Goal: Information Seeking & Learning: Find specific fact

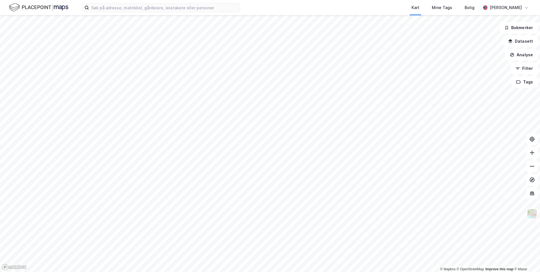
click at [160, 14] on div "Kart Mine Tags [PERSON_NAME] [PERSON_NAME]" at bounding box center [270, 7] width 540 height 15
click at [162, 12] on label at bounding box center [161, 7] width 158 height 9
click at [162, 12] on input at bounding box center [164, 7] width 151 height 8
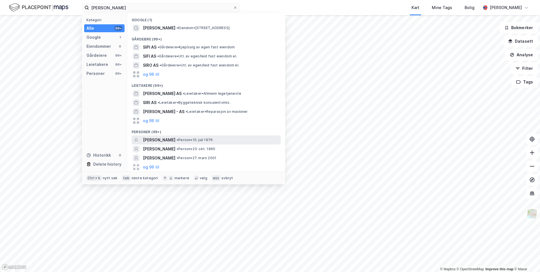
click at [167, 140] on span "[PERSON_NAME]" at bounding box center [159, 139] width 32 height 7
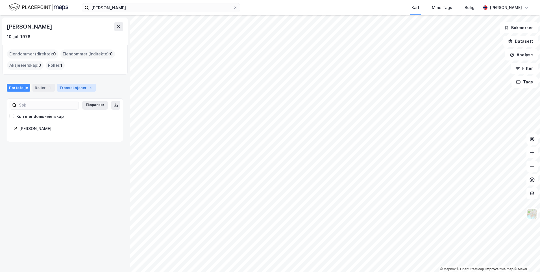
click at [77, 84] on div "Transaksjoner 4" at bounding box center [76, 88] width 39 height 8
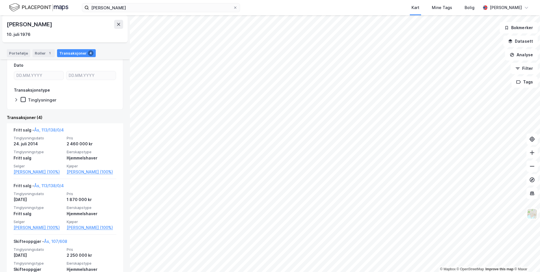
scroll to position [56, 0]
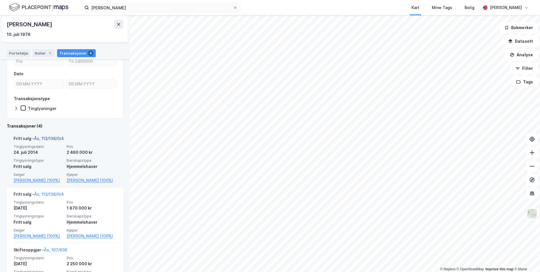
click at [53, 140] on link "Ås, 113/138/0/4" at bounding box center [49, 138] width 30 height 5
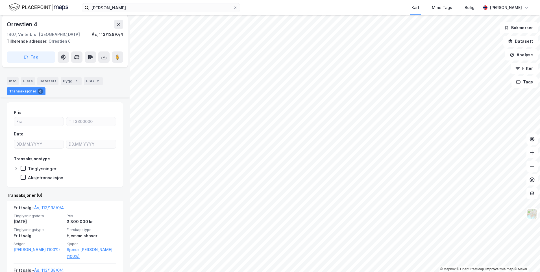
scroll to position [70, 0]
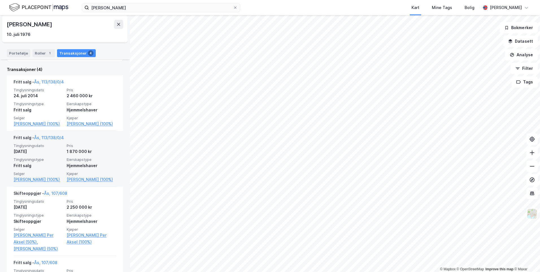
scroll to position [141, 0]
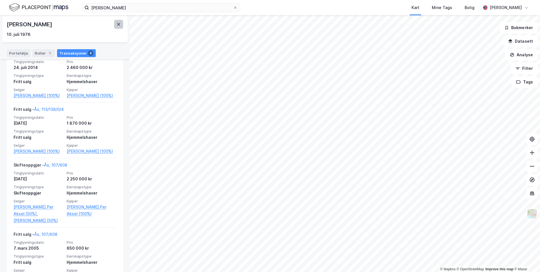
click at [118, 23] on icon at bounding box center [118, 24] width 5 height 5
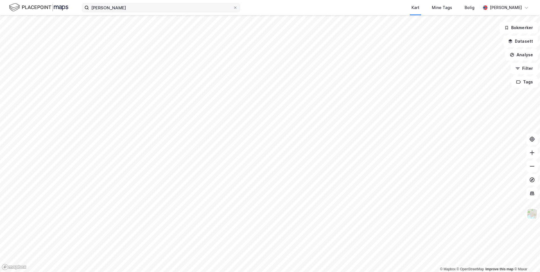
click at [147, 3] on label "[PERSON_NAME]" at bounding box center [161, 7] width 158 height 9
click at [147, 3] on input "[PERSON_NAME]" at bounding box center [161, 7] width 144 height 8
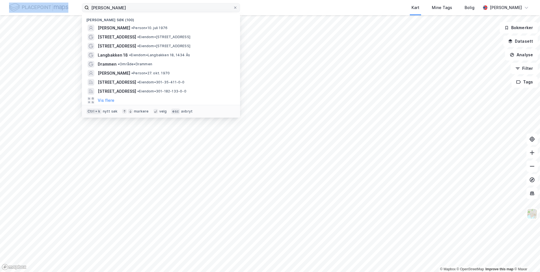
click at [147, 3] on label "[PERSON_NAME]" at bounding box center [161, 7] width 158 height 9
click at [147, 3] on input "[PERSON_NAME]" at bounding box center [161, 7] width 144 height 8
click at [147, 3] on label "[PERSON_NAME]" at bounding box center [161, 7] width 158 height 9
click at [147, 3] on input "[PERSON_NAME]" at bounding box center [161, 7] width 144 height 8
drag, startPoint x: 147, startPoint y: 3, endPoint x: 121, endPoint y: 5, distance: 26.6
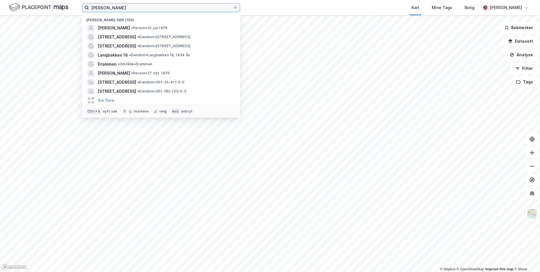
click at [121, 5] on input "[PERSON_NAME]" at bounding box center [161, 7] width 144 height 8
click at [121, 6] on input "[PERSON_NAME]" at bounding box center [161, 7] width 144 height 8
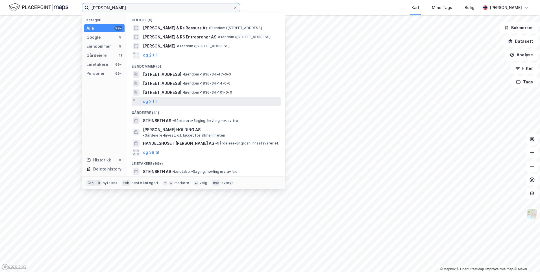
scroll to position [28, 0]
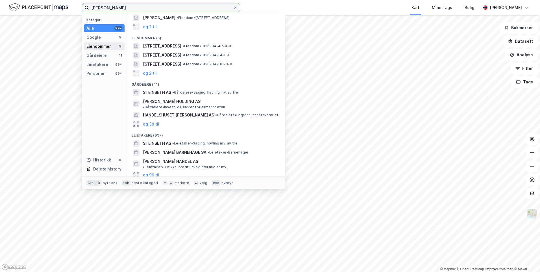
type input "[PERSON_NAME]"
click at [98, 45] on div "Eiendommer" at bounding box center [98, 46] width 25 height 7
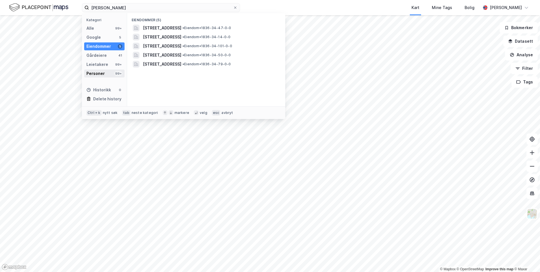
click at [96, 72] on div "Personer" at bounding box center [95, 73] width 18 height 7
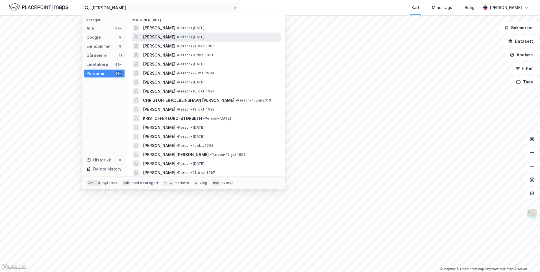
click at [246, 34] on div "[PERSON_NAME] • Person • [DATE]" at bounding box center [211, 37] width 137 height 7
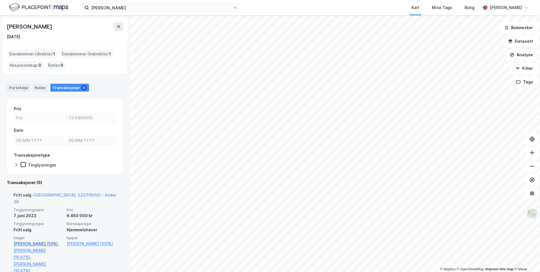
click at [35, 240] on link "[PERSON_NAME] (50%)," at bounding box center [39, 243] width 50 height 7
click at [41, 240] on link "[PERSON_NAME] (50%)," at bounding box center [39, 243] width 50 height 7
